Goal: Check status: Check status

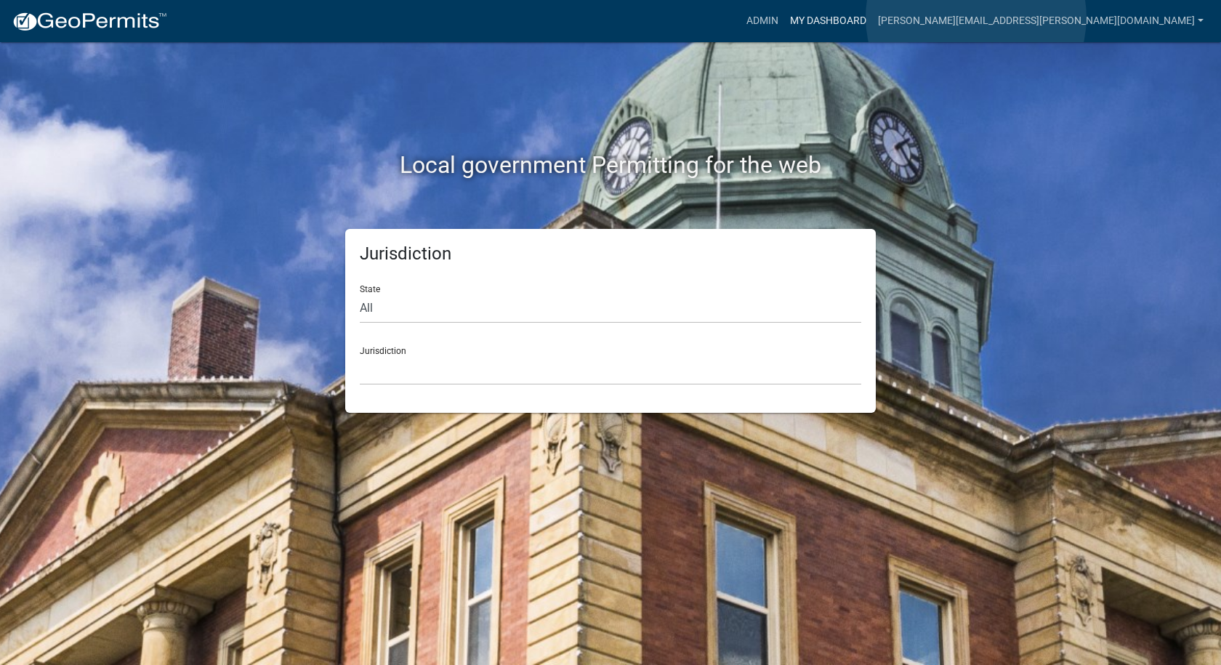
click at [872, 17] on link "My Dashboard" at bounding box center [828, 21] width 88 height 28
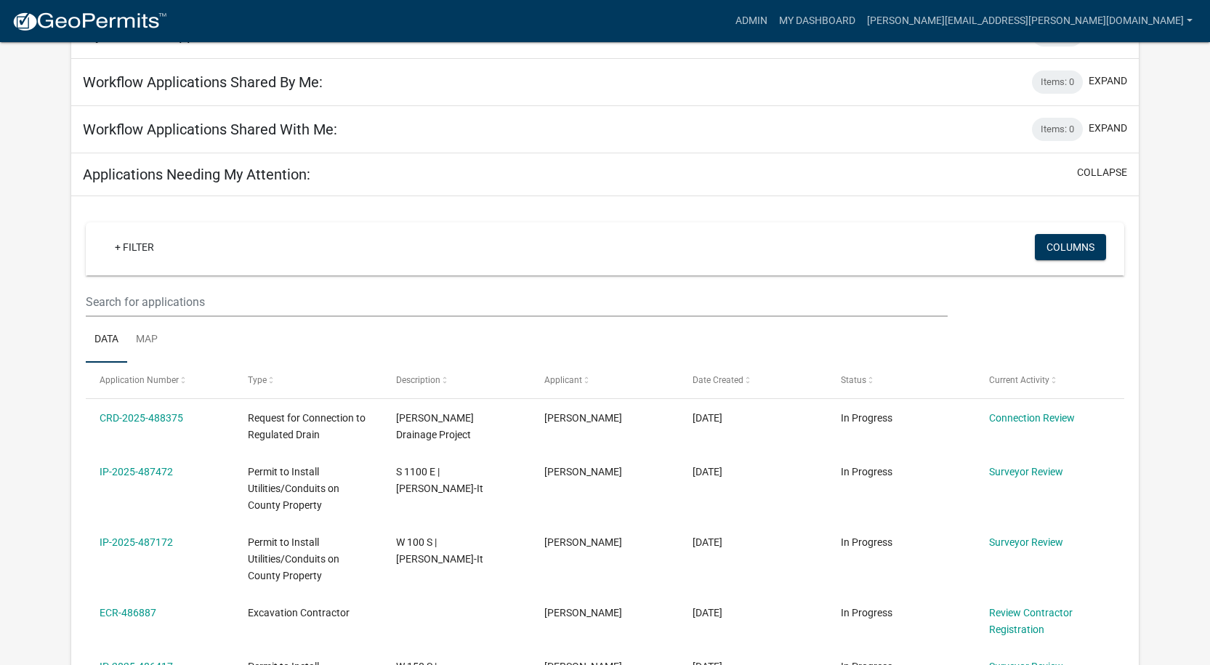
scroll to position [122, 0]
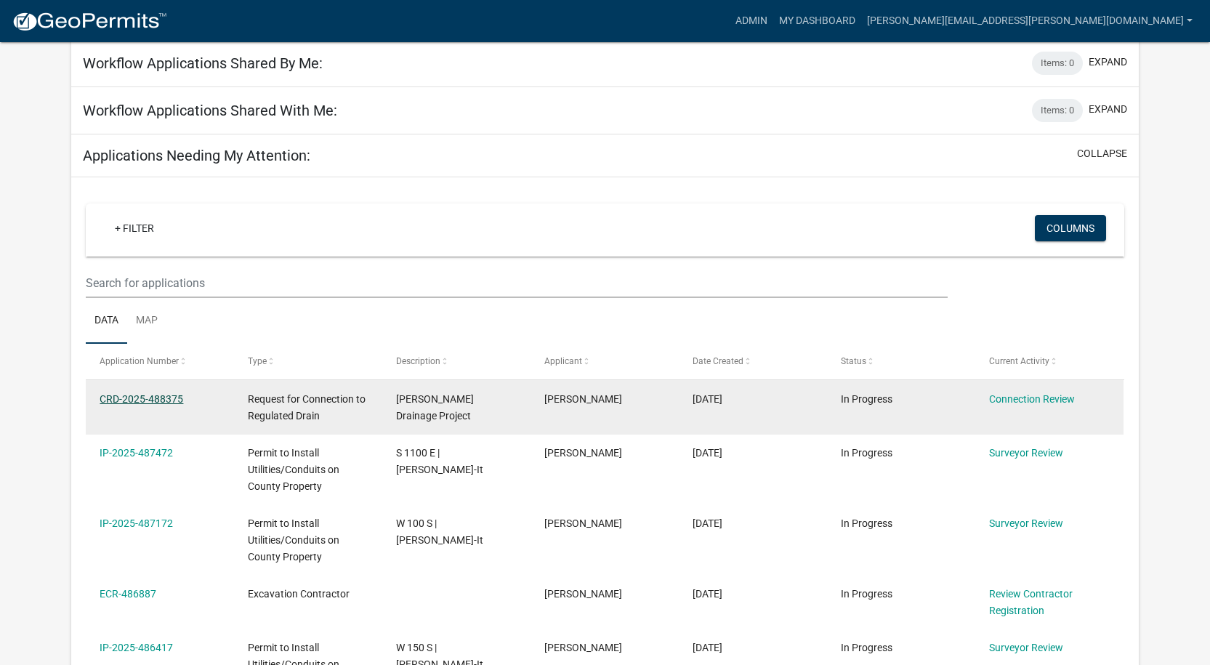
click at [133, 393] on link "CRD-2025-488375" at bounding box center [142, 399] width 84 height 12
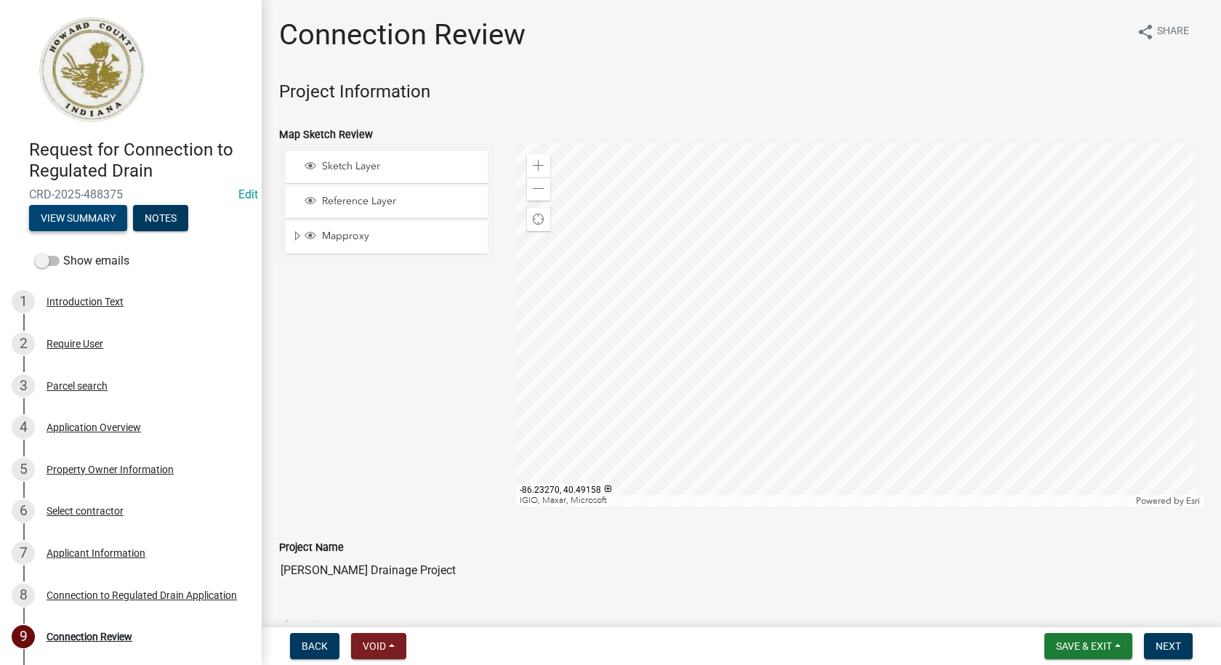
click at [91, 219] on button "View Summary" at bounding box center [78, 218] width 98 height 26
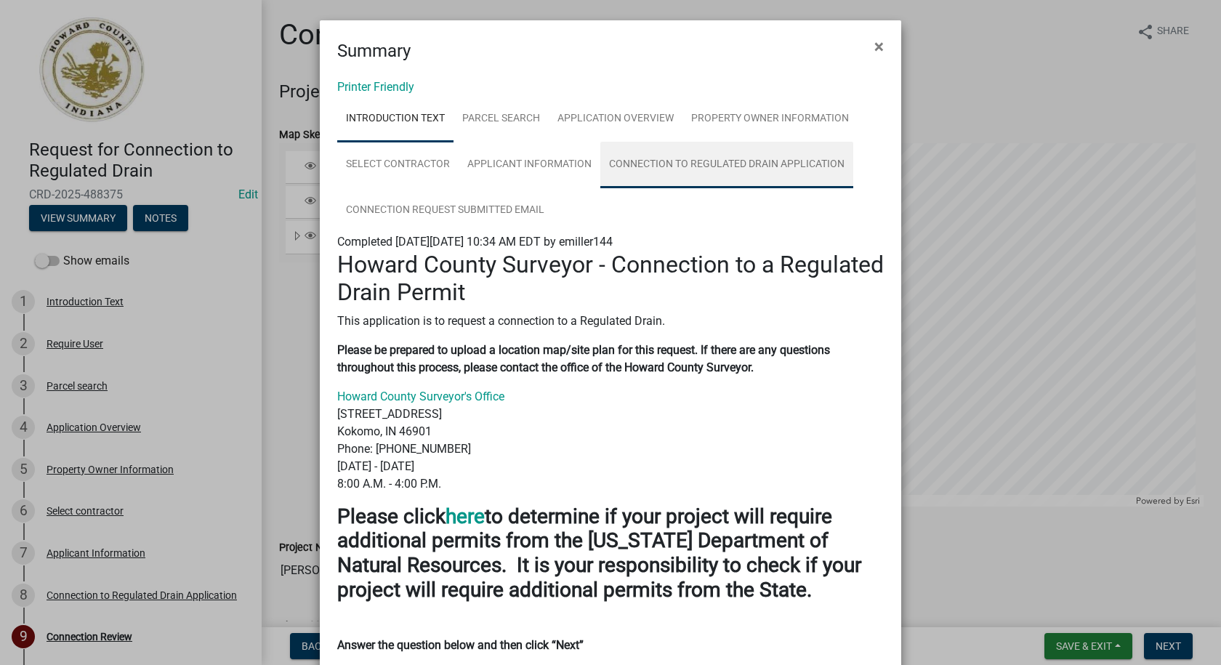
click at [688, 162] on link "Connection to Regulated Drain Application" at bounding box center [726, 165] width 253 height 47
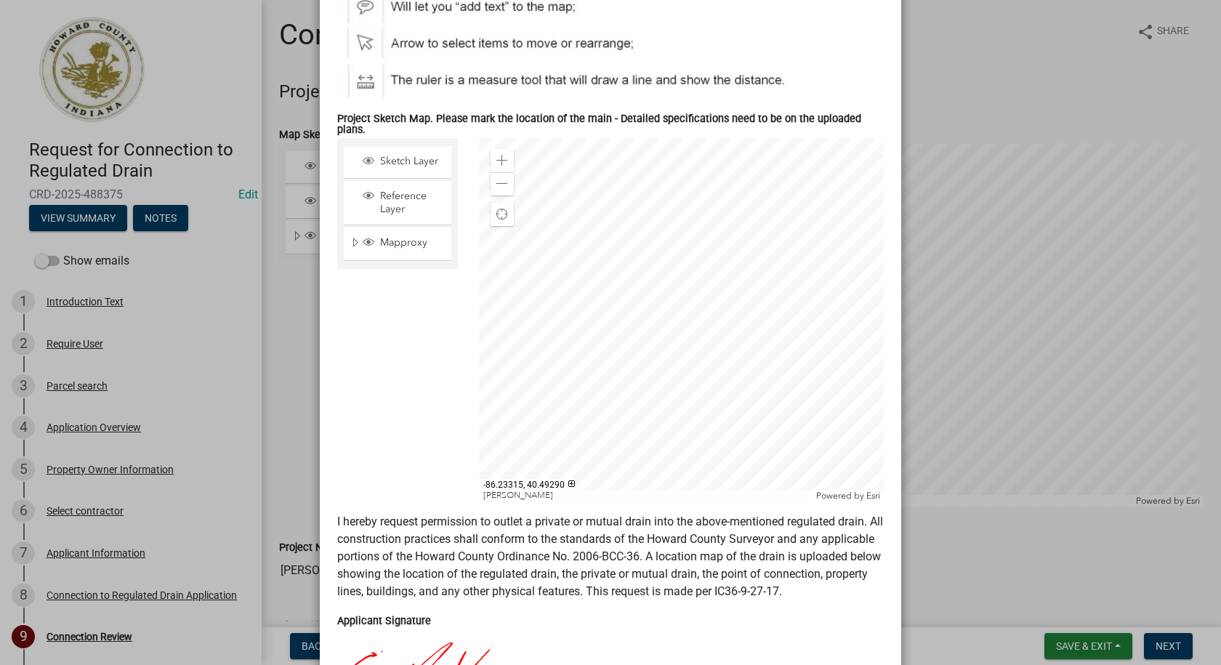
scroll to position [1308, 0]
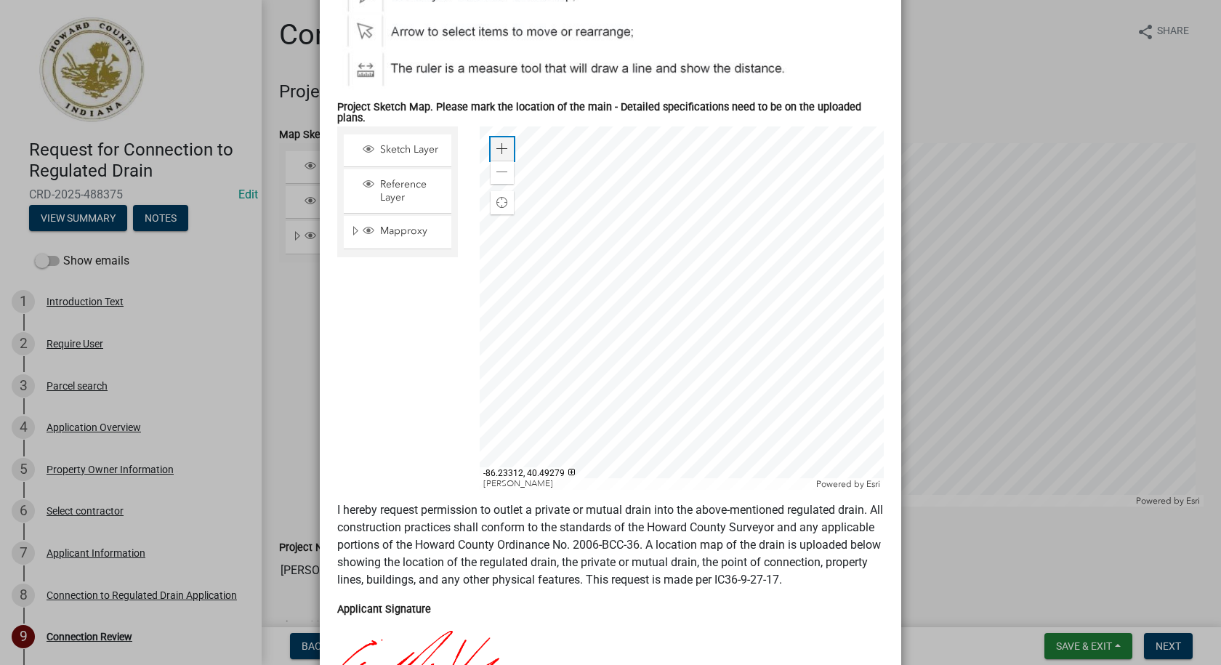
click at [504, 142] on div "Zoom in" at bounding box center [502, 148] width 23 height 23
click at [687, 340] on div at bounding box center [682, 307] width 405 height 363
click at [502, 167] on div "Zoom out" at bounding box center [502, 172] width 23 height 23
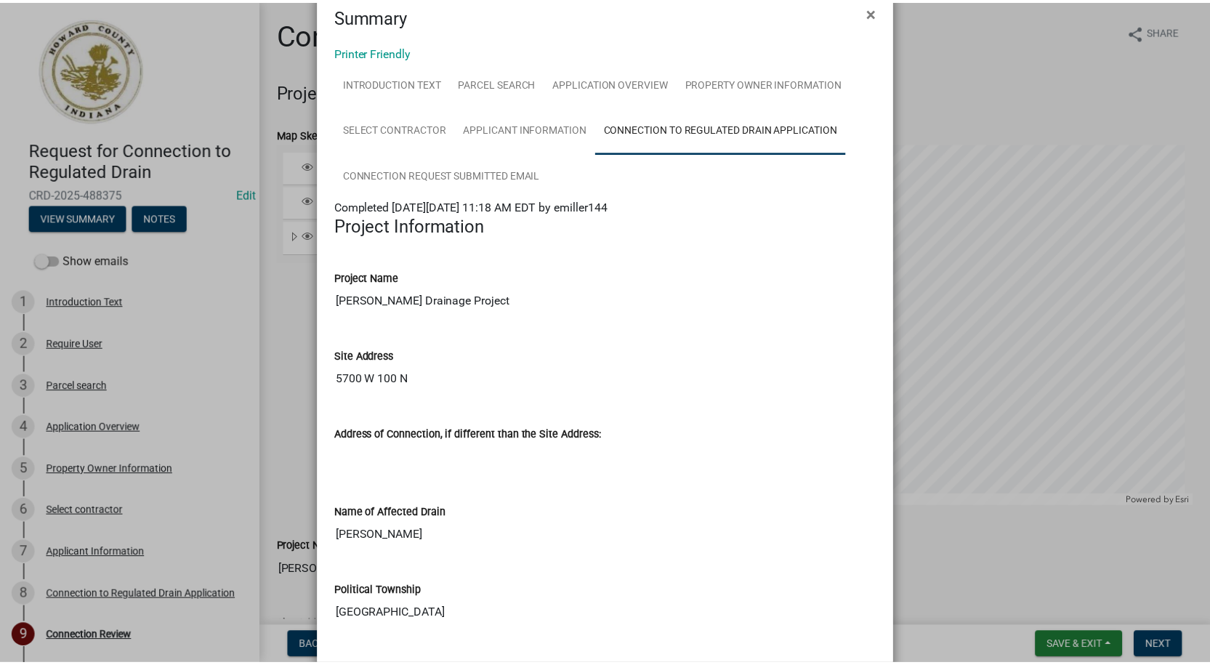
scroll to position [0, 0]
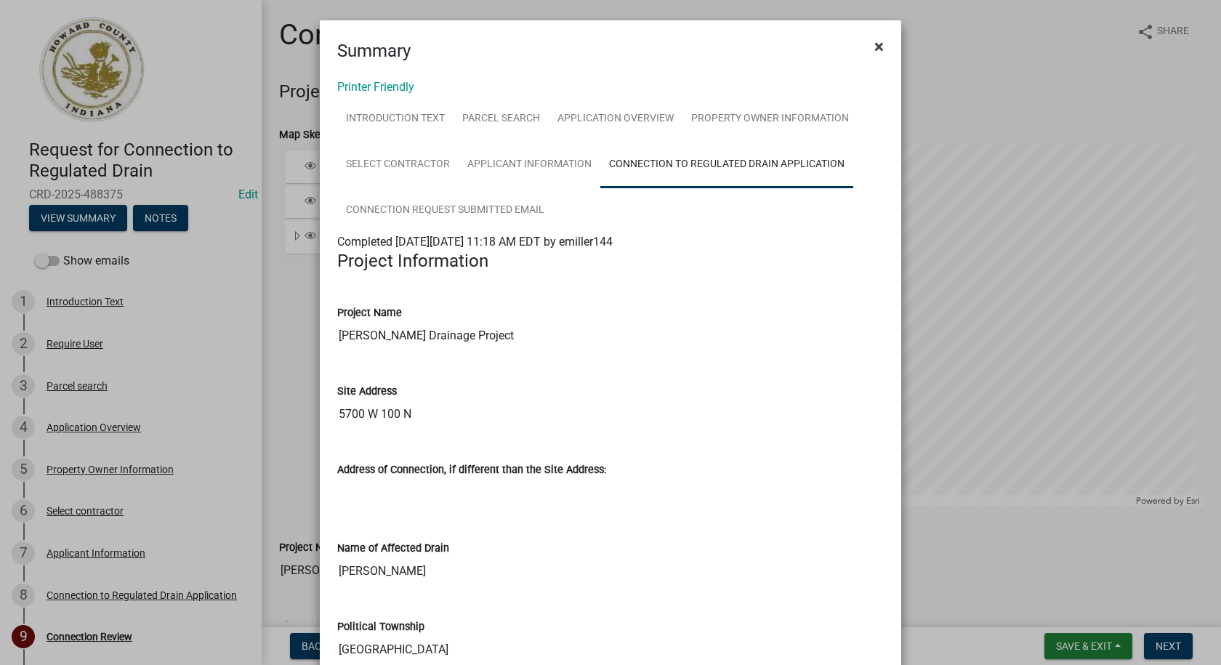
click at [874, 47] on span "×" at bounding box center [878, 46] width 9 height 20
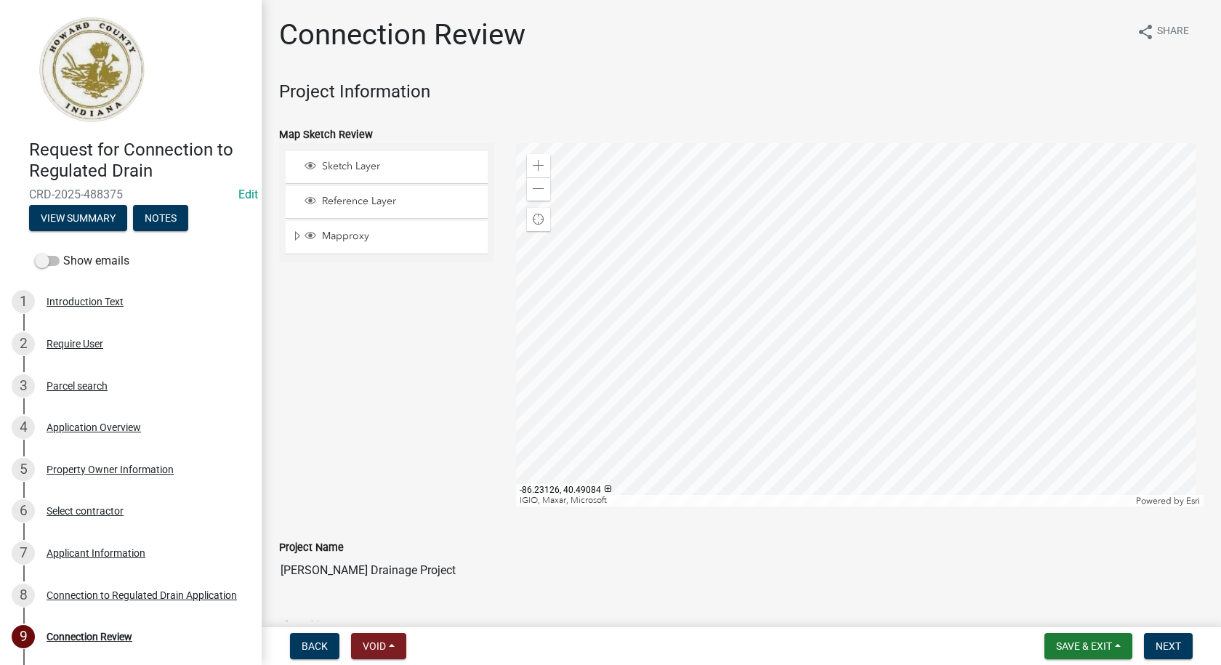
click at [747, 397] on div at bounding box center [860, 324] width 688 height 363
